Goal: Find specific page/section: Find specific page/section

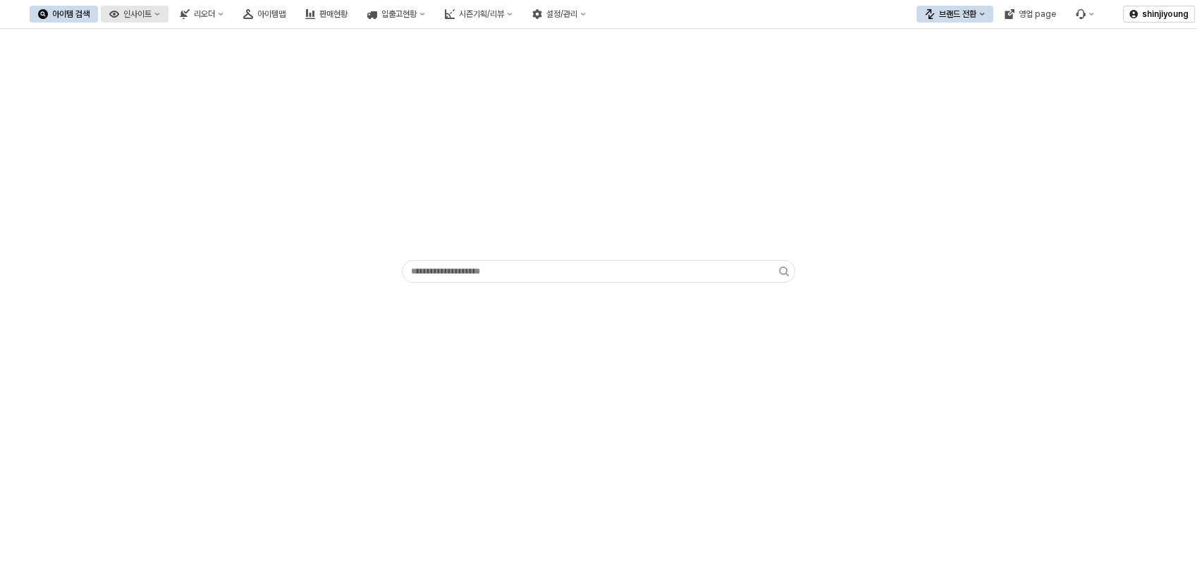
click at [116, 13] on circle "인사이트" at bounding box center [114, 14] width 3 height 3
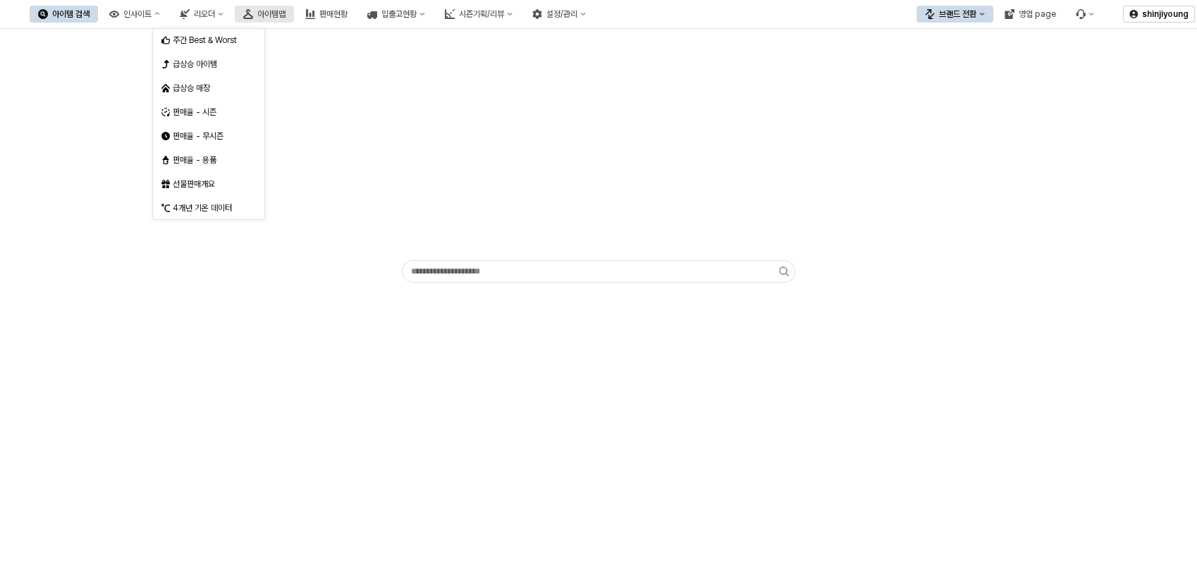
click at [286, 11] on div "아이템맵" at bounding box center [271, 14] width 28 height 10
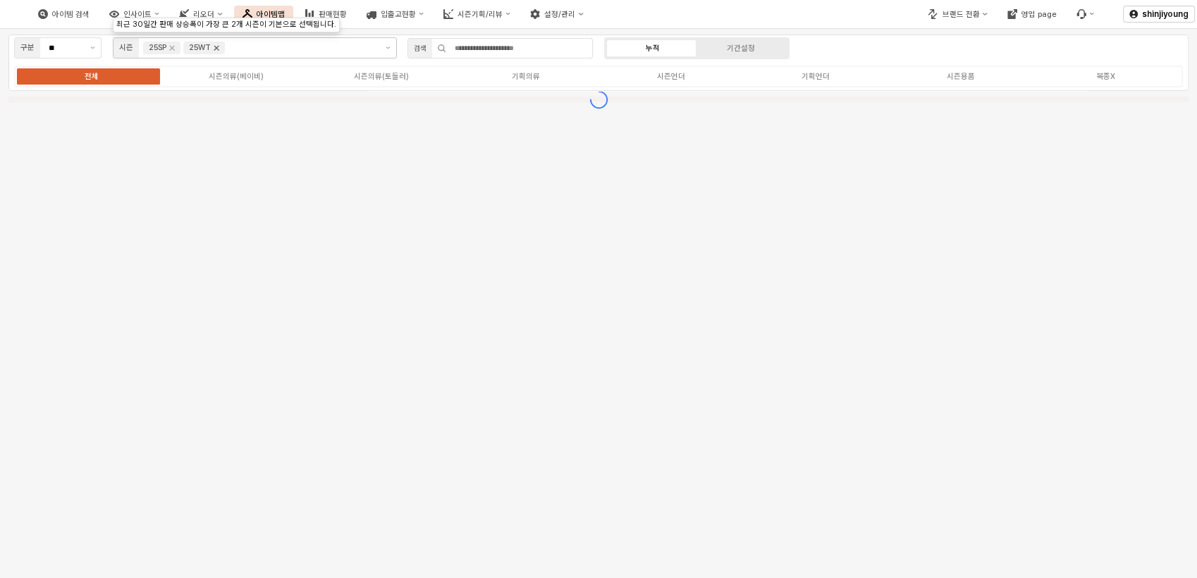
click at [215, 51] on icon "Remove 25WT" at bounding box center [216, 47] width 11 height 11
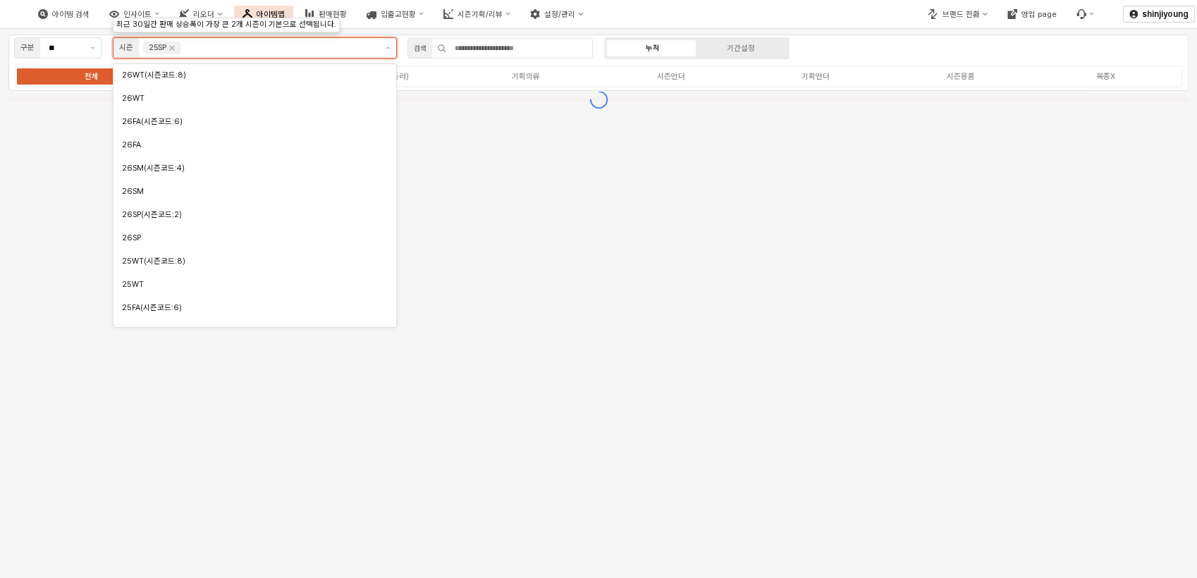
scroll to position [107, 0]
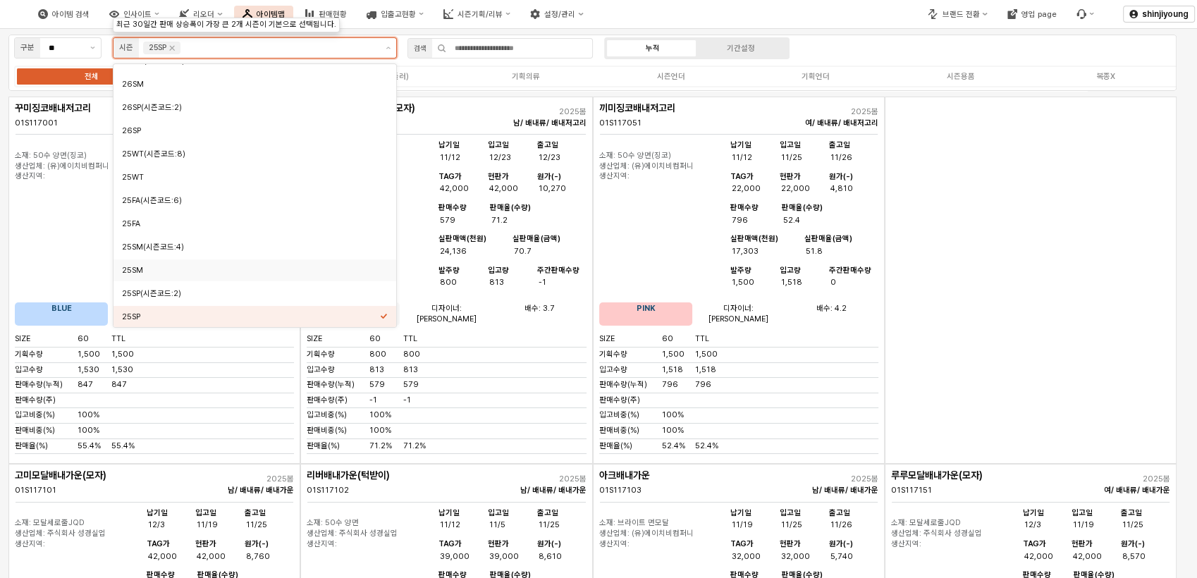
click at [153, 268] on div "25SM" at bounding box center [251, 270] width 258 height 11
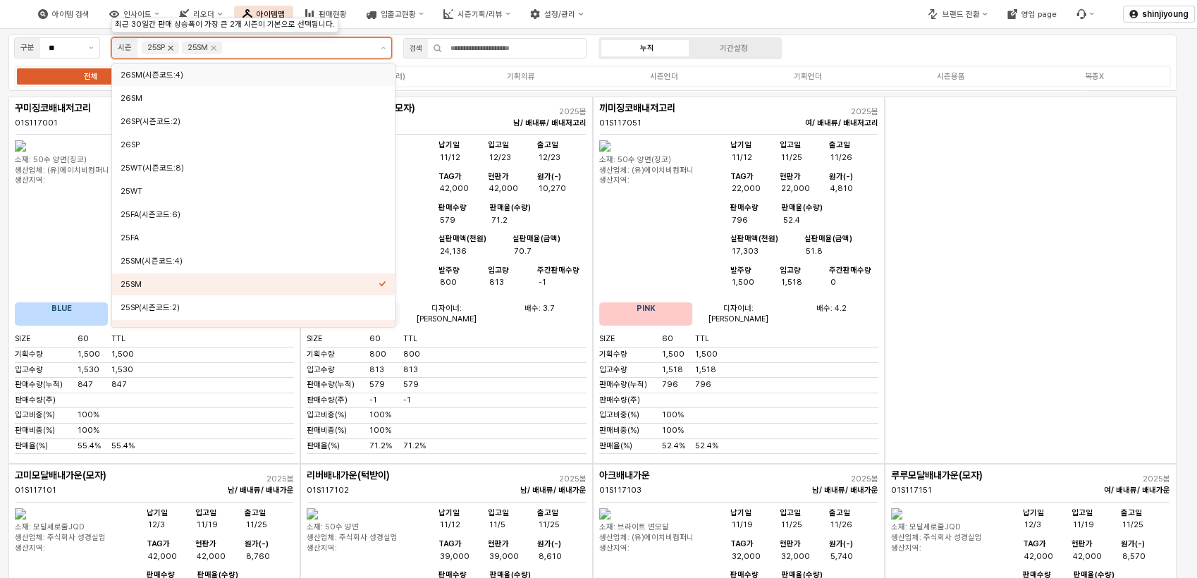
click at [168, 50] on icon "Remove 25SP" at bounding box center [170, 47] width 11 height 11
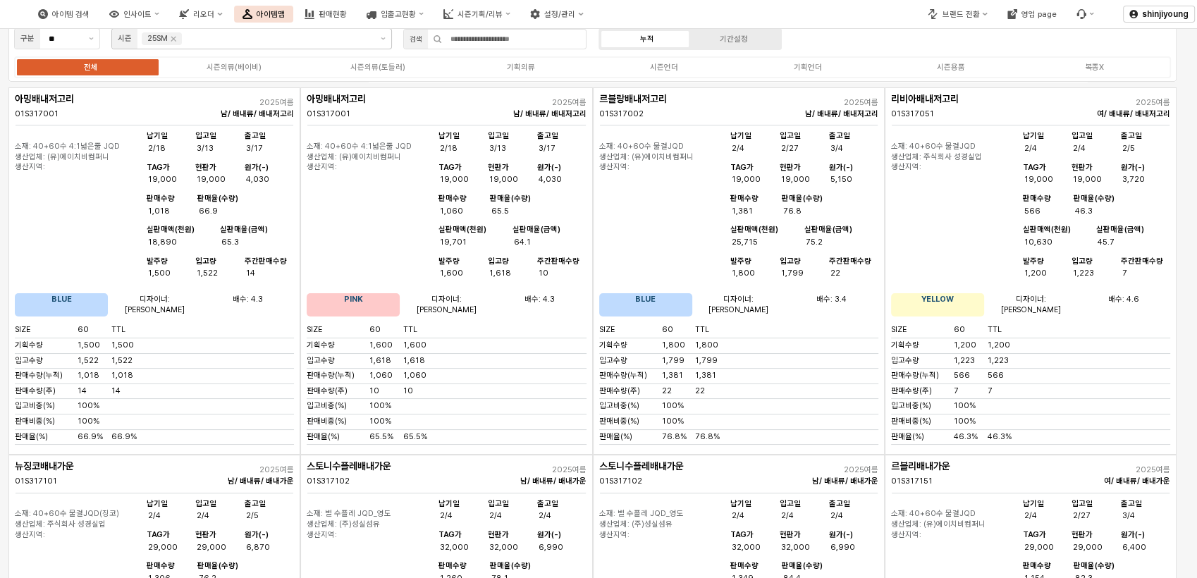
scroll to position [0, 0]
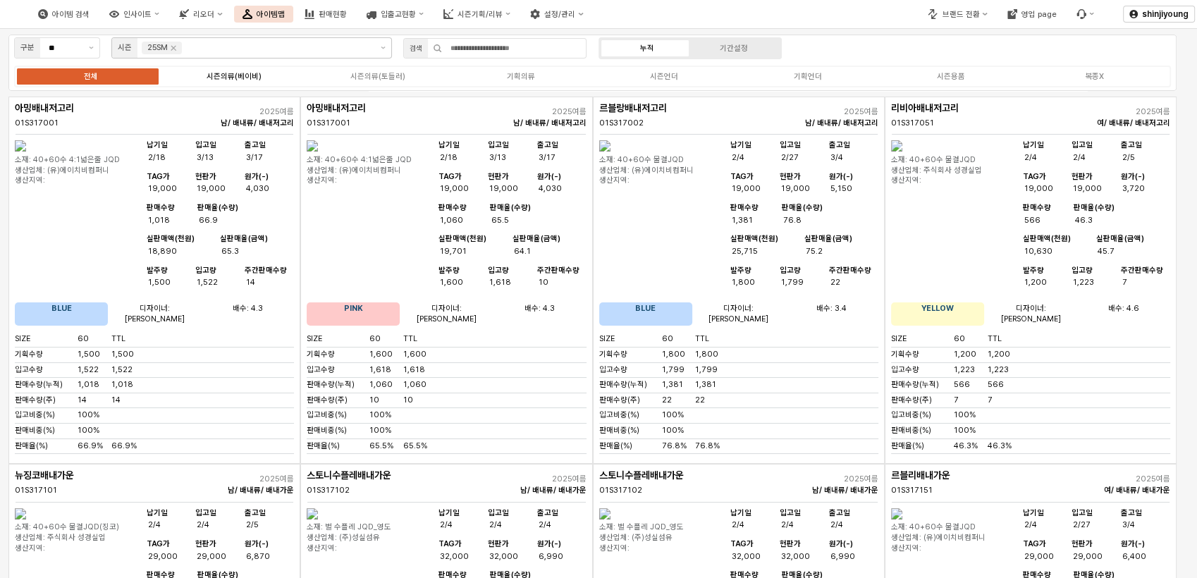
click at [236, 78] on div "시즌의류(베이비)" at bounding box center [234, 76] width 55 height 9
drag, startPoint x: 236, startPoint y: 78, endPoint x: 225, endPoint y: 80, distance: 11.5
click at [225, 80] on div "시즌의류(베이비)" at bounding box center [234, 76] width 55 height 9
click at [220, 76] on div "시즌의류(베이비)" at bounding box center [234, 76] width 55 height 9
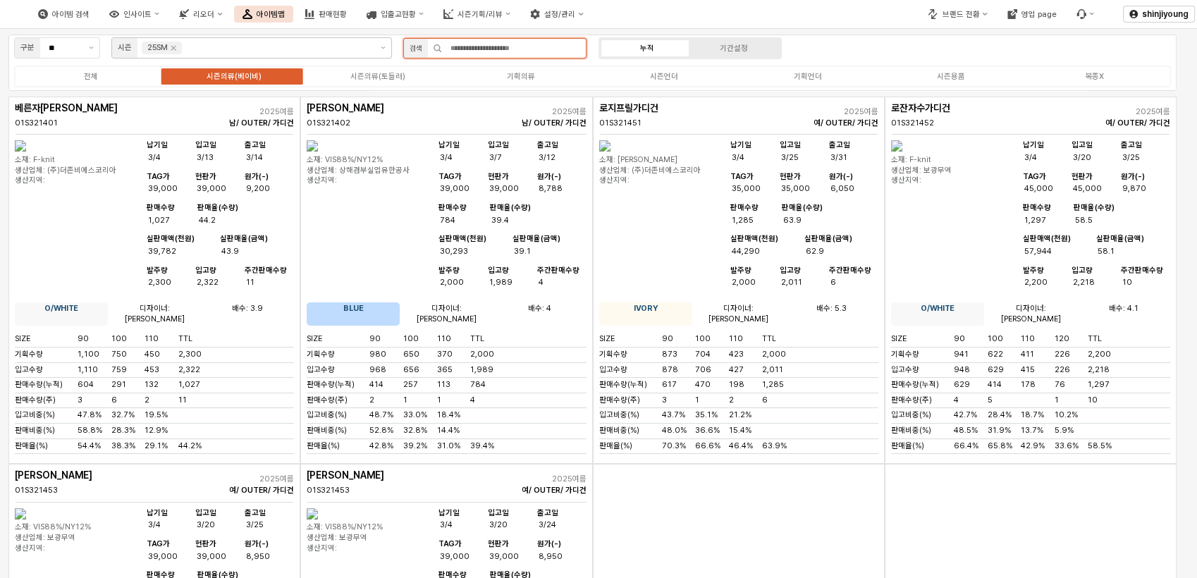
click at [516, 45] on input "App Frame" at bounding box center [514, 48] width 144 height 19
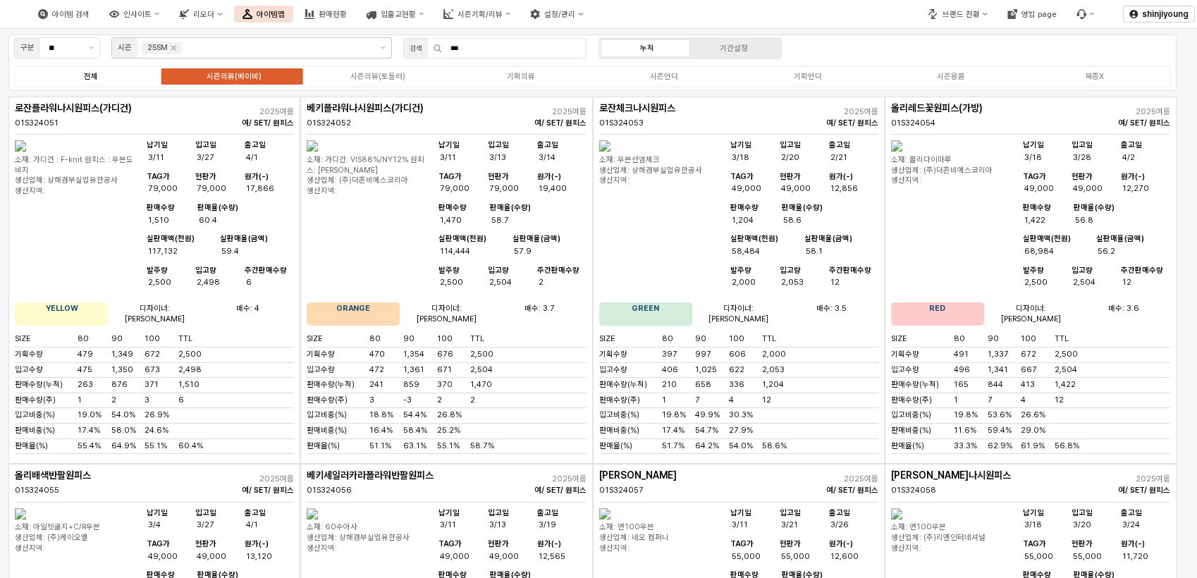
click at [71, 81] on label "전체" at bounding box center [90, 77] width 143 height 12
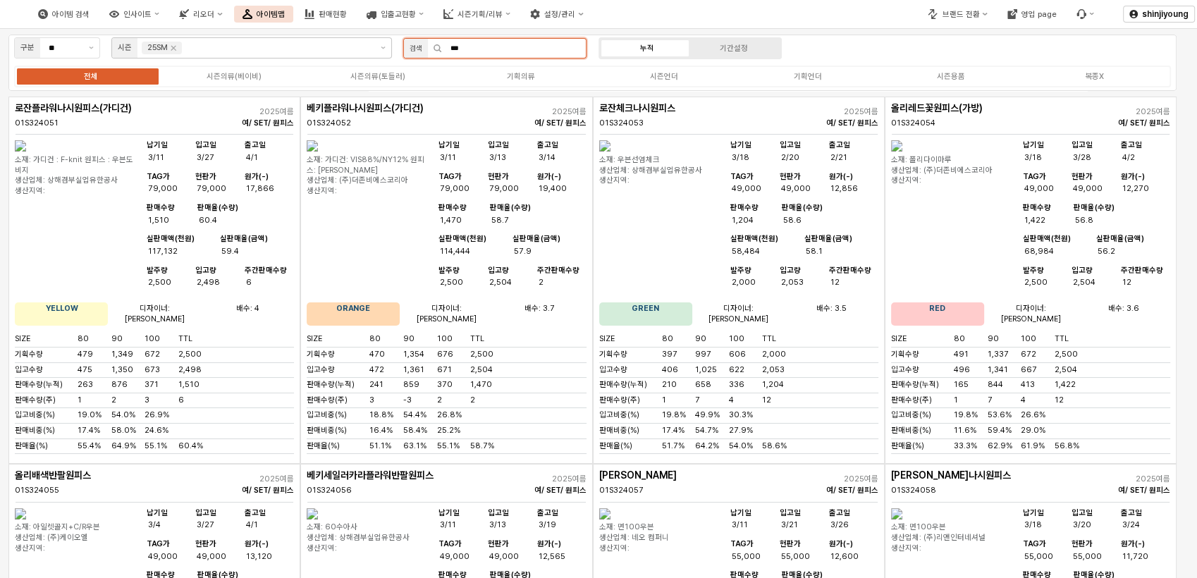
drag, startPoint x: 503, startPoint y: 52, endPoint x: 352, endPoint y: 42, distance: 151.9
click at [391, 48] on div "구분 ** 시즌 25SM 검색 *** 누적 기간설정 전체 시즌의류(베이비) 시즌의류(토들러) 기획의류 시즌언더 기획언더 시즌용품 복종X" at bounding box center [592, 63] width 1168 height 56
type input "***"
